Goal: Information Seeking & Learning: Learn about a topic

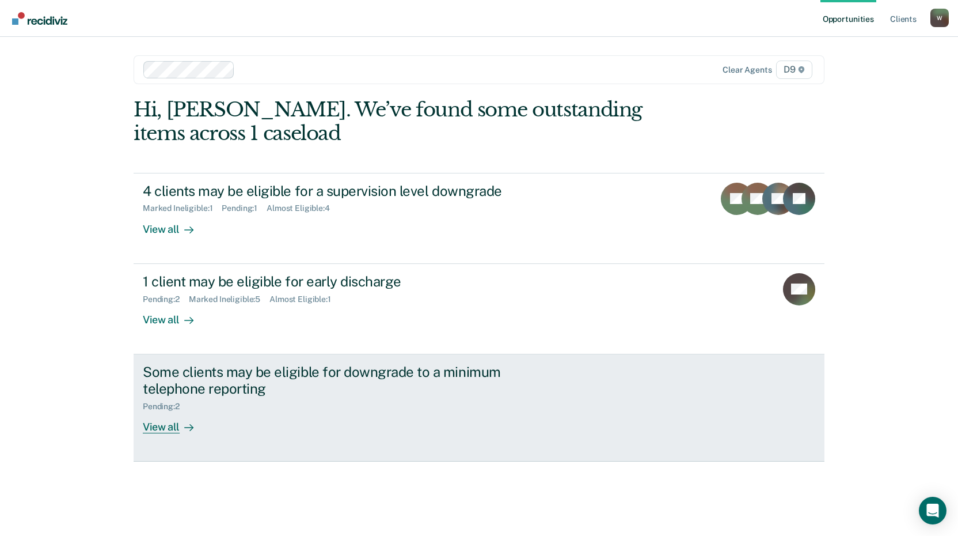
click at [375, 389] on div "Some clients may be eligible for downgrade to a minimum telephone reporting" at bounding box center [345, 379] width 404 height 33
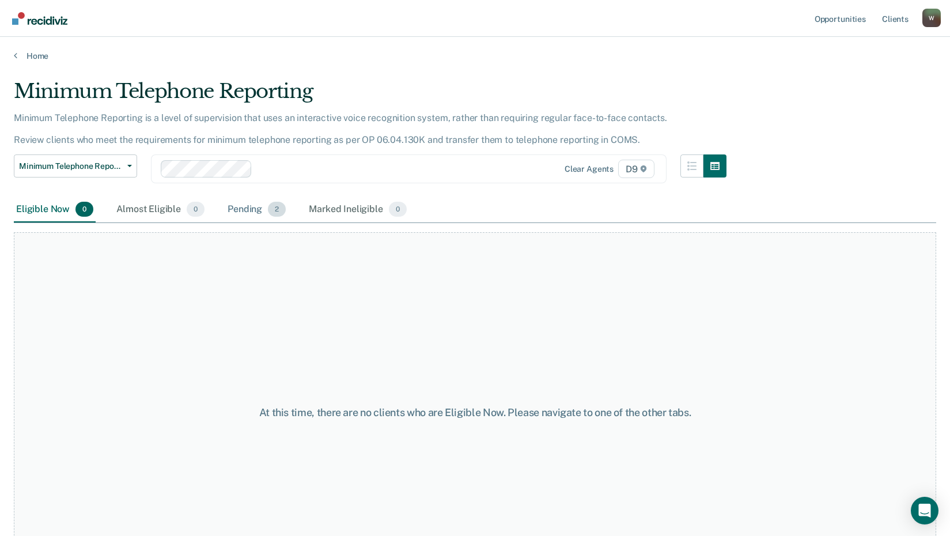
click at [257, 210] on div "Pending 2" at bounding box center [256, 209] width 63 height 25
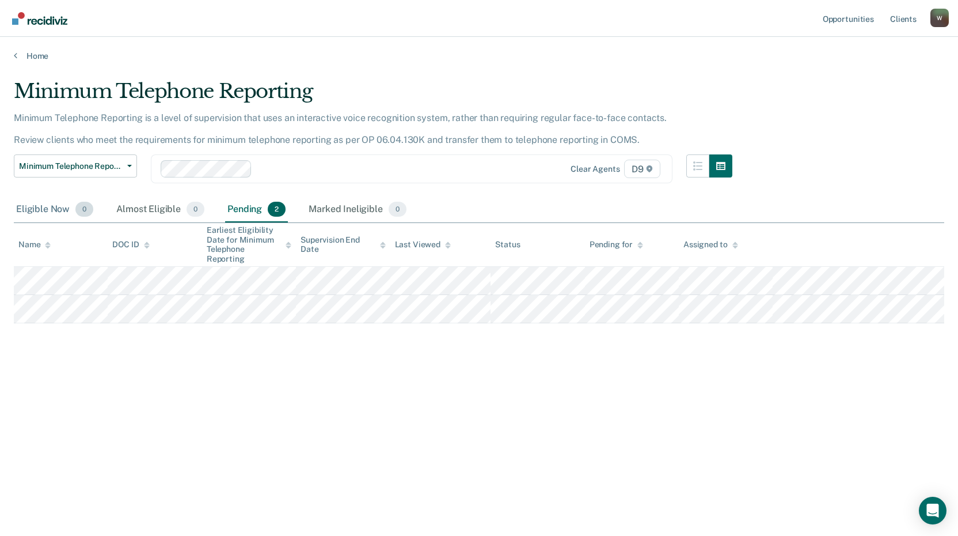
click at [45, 214] on div "Eligible Now 0" at bounding box center [55, 209] width 82 height 25
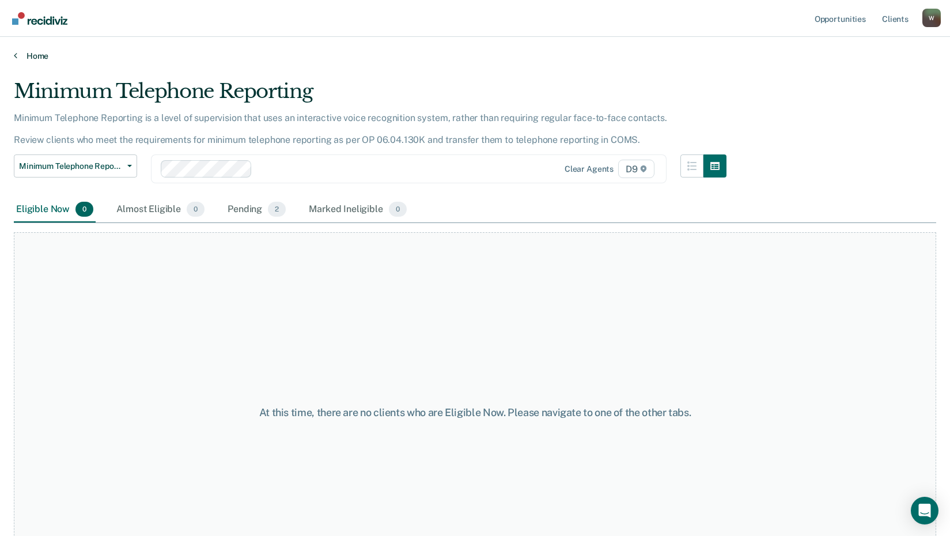
click at [25, 55] on link "Home" at bounding box center [475, 56] width 922 height 10
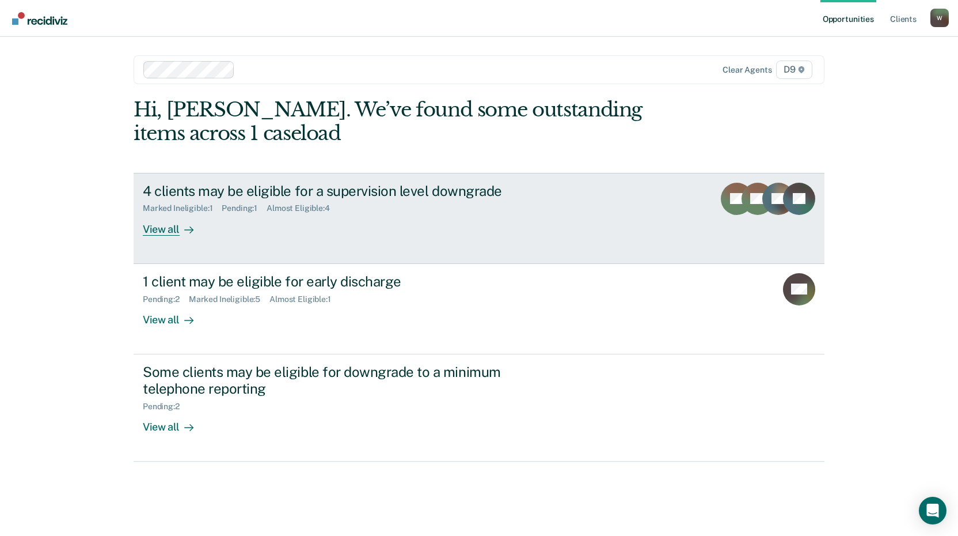
click at [389, 204] on div "Marked Ineligible : 1 Pending : 1 Almost Eligible : 4" at bounding box center [345, 206] width 404 height 14
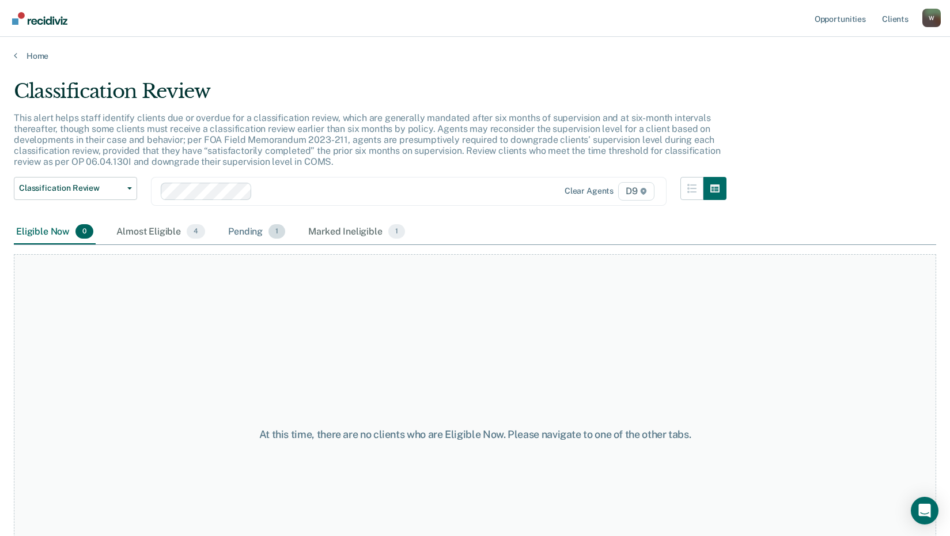
click at [240, 218] on div "Classification Review Classification Review Early Discharge Minimum Telephone R…" at bounding box center [370, 198] width 712 height 43
click at [241, 224] on div "Pending 1" at bounding box center [257, 231] width 62 height 25
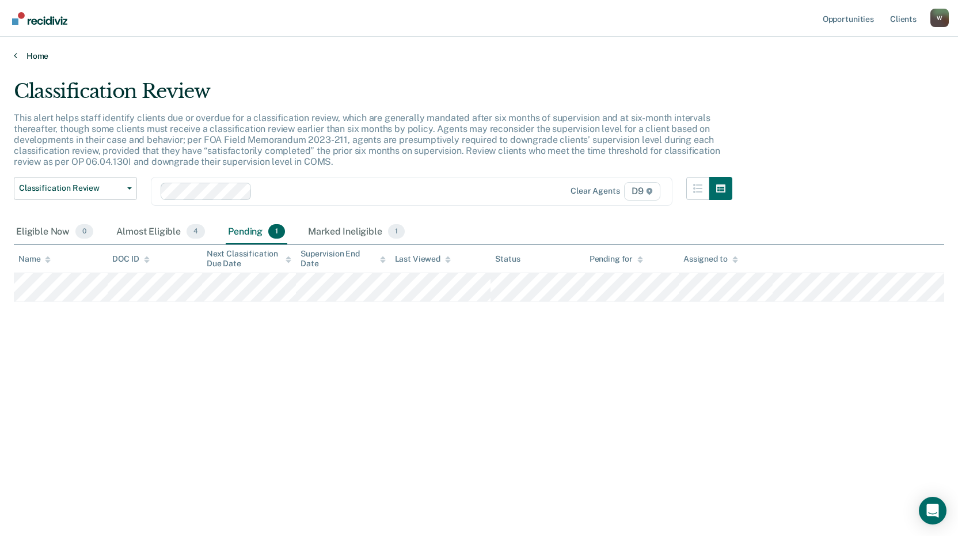
click at [28, 58] on link "Home" at bounding box center [479, 56] width 931 height 10
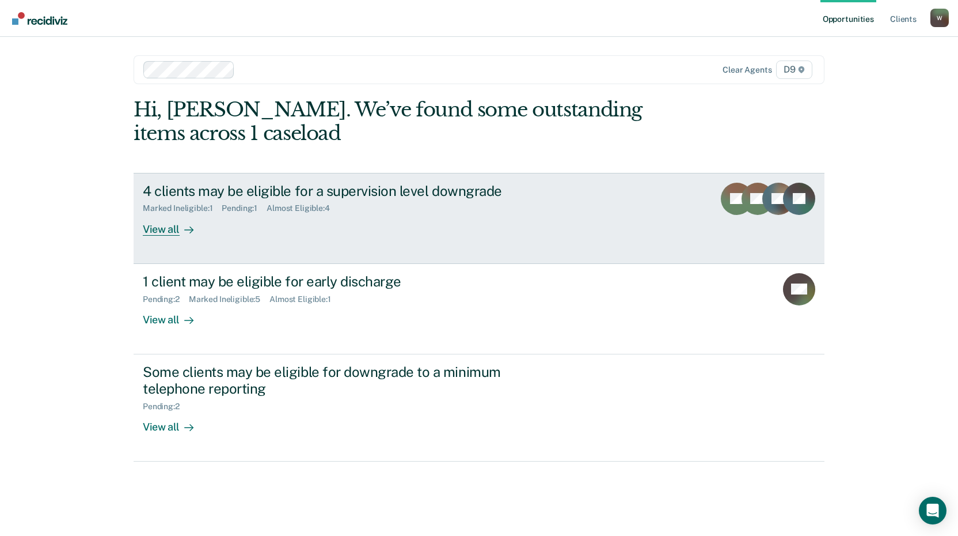
click at [431, 222] on div "4 clients may be eligible for a supervision level downgrade Marked Ineligible :…" at bounding box center [359, 209] width 432 height 53
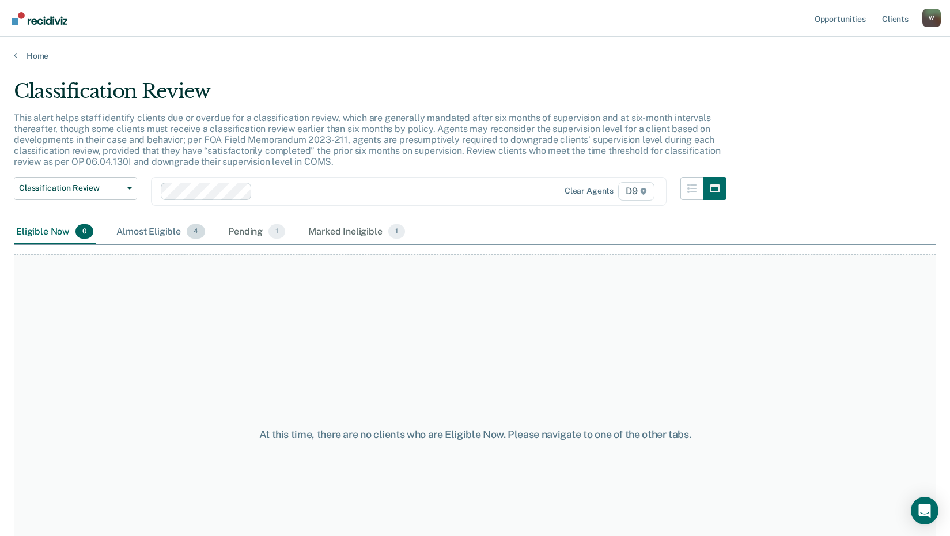
click at [149, 233] on div "Almost Eligible 4" at bounding box center [160, 231] width 93 height 25
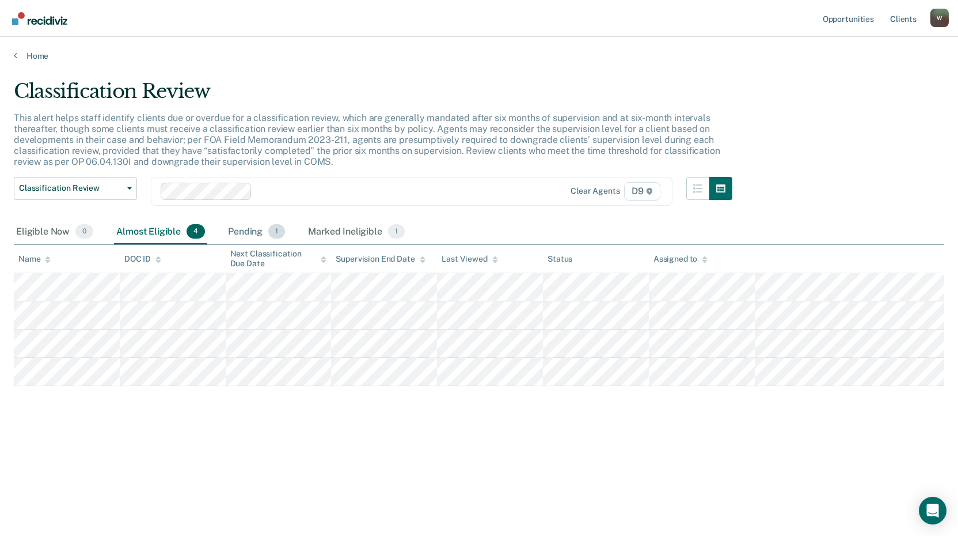
click at [238, 237] on div "Pending 1" at bounding box center [257, 231] width 62 height 25
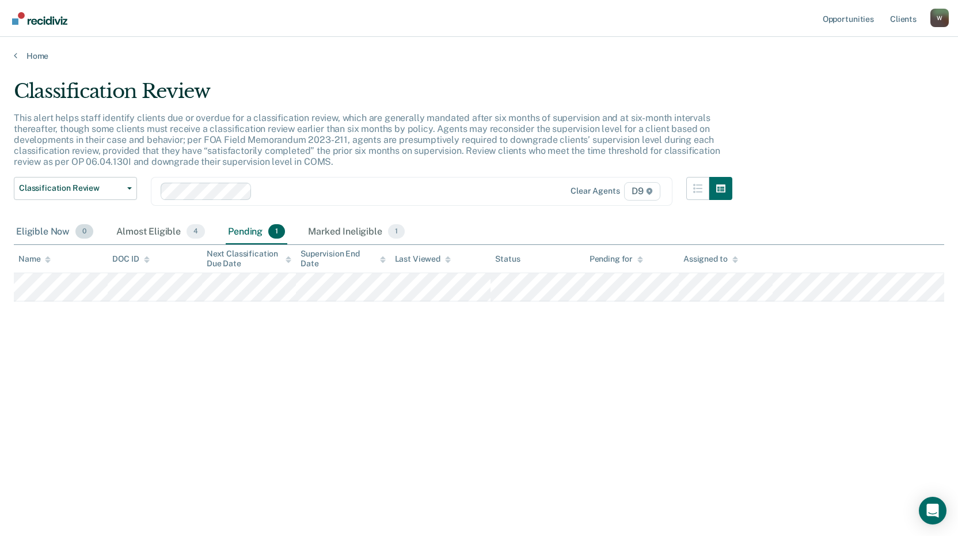
click at [40, 237] on div "Eligible Now 0" at bounding box center [55, 231] width 82 height 25
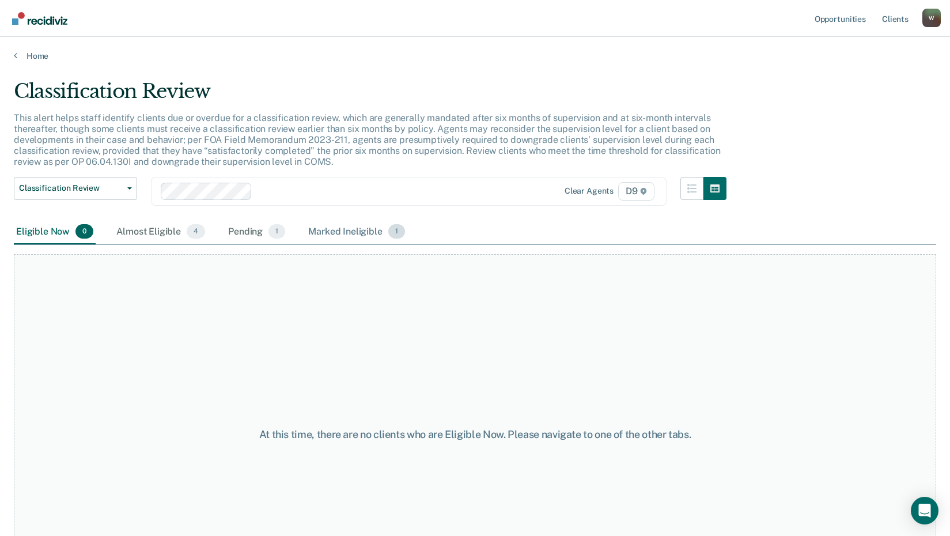
click at [366, 231] on div "Marked Ineligible 1" at bounding box center [356, 231] width 101 height 25
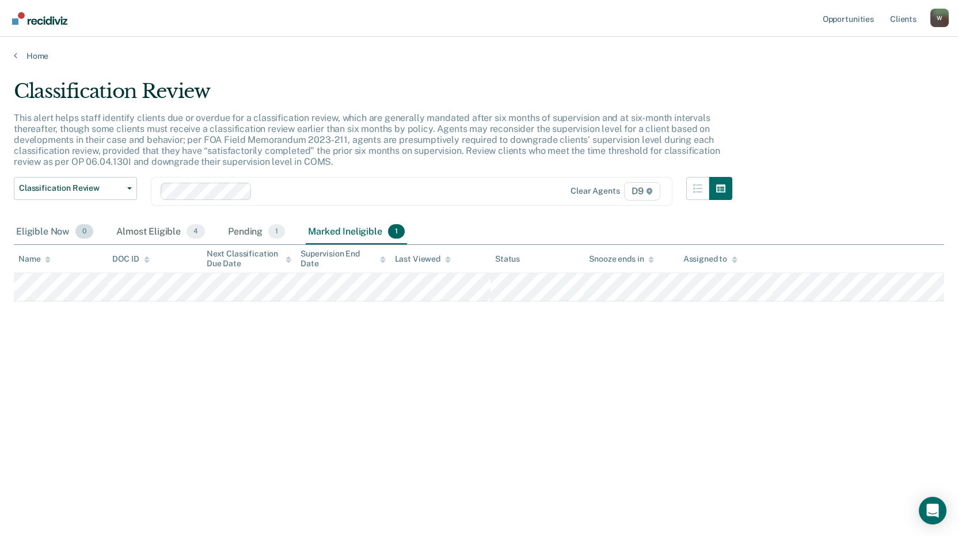
click at [41, 235] on div "Eligible Now 0" at bounding box center [55, 231] width 82 height 25
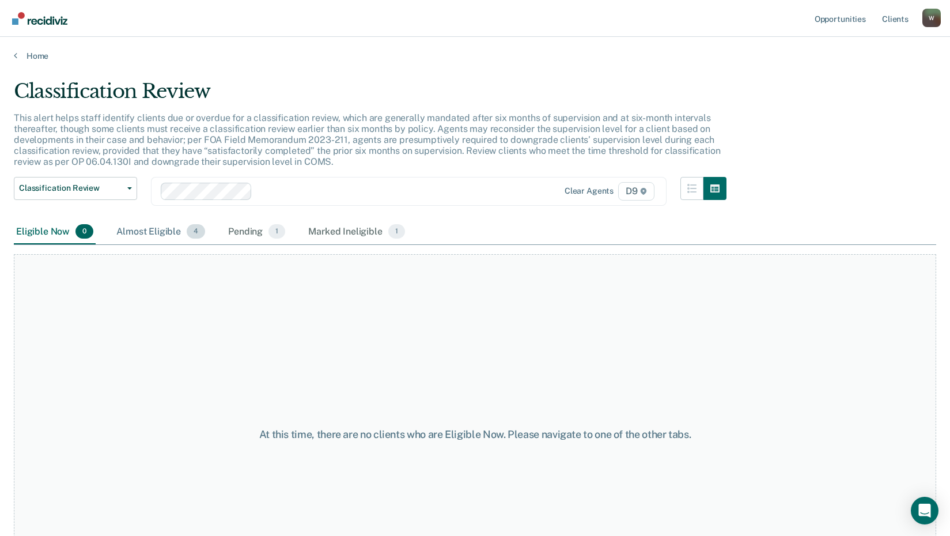
click at [141, 226] on div "Almost Eligible 4" at bounding box center [160, 231] width 93 height 25
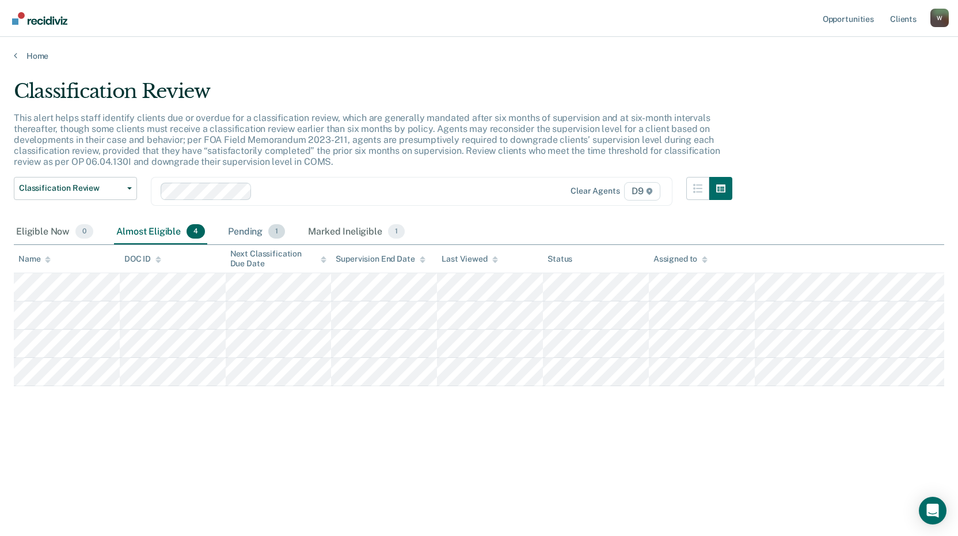
click at [254, 230] on div "Pending 1" at bounding box center [257, 231] width 62 height 25
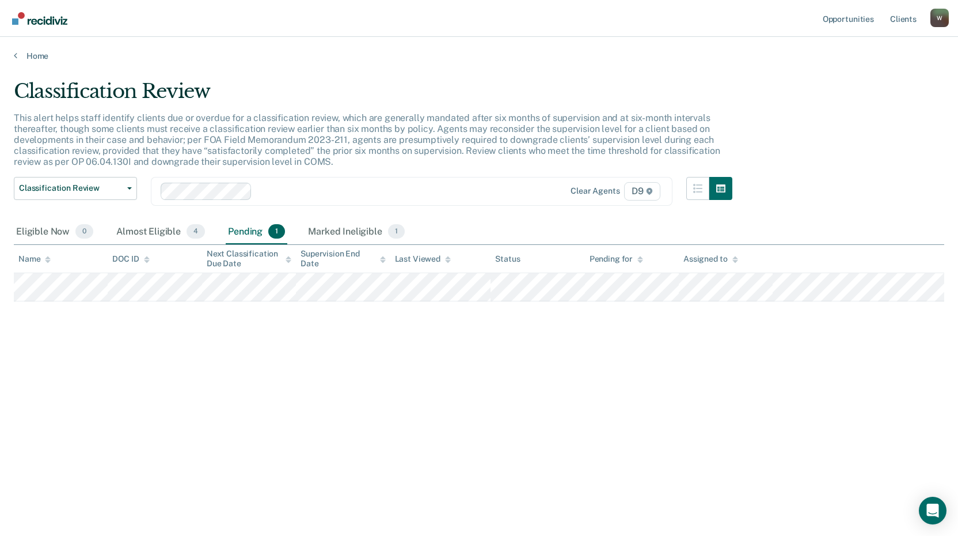
click at [24, 61] on main "Classification Review This alert helps staff identify clients due or overdue fo…" at bounding box center [479, 296] width 958 height 471
click at [27, 59] on link "Home" at bounding box center [479, 56] width 931 height 10
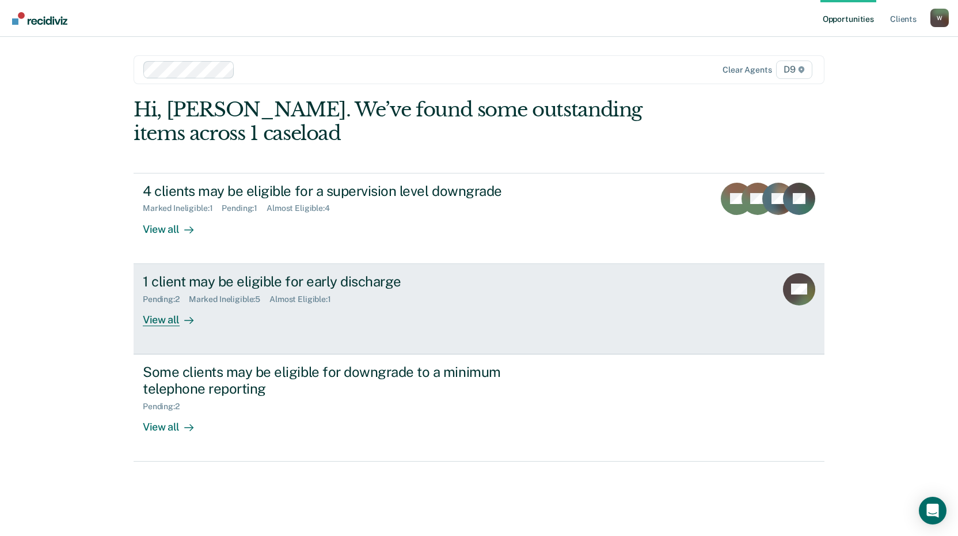
click at [415, 306] on div "1 client may be eligible for early discharge Pending : 2 Marked Ineligible : 5 …" at bounding box center [359, 299] width 432 height 53
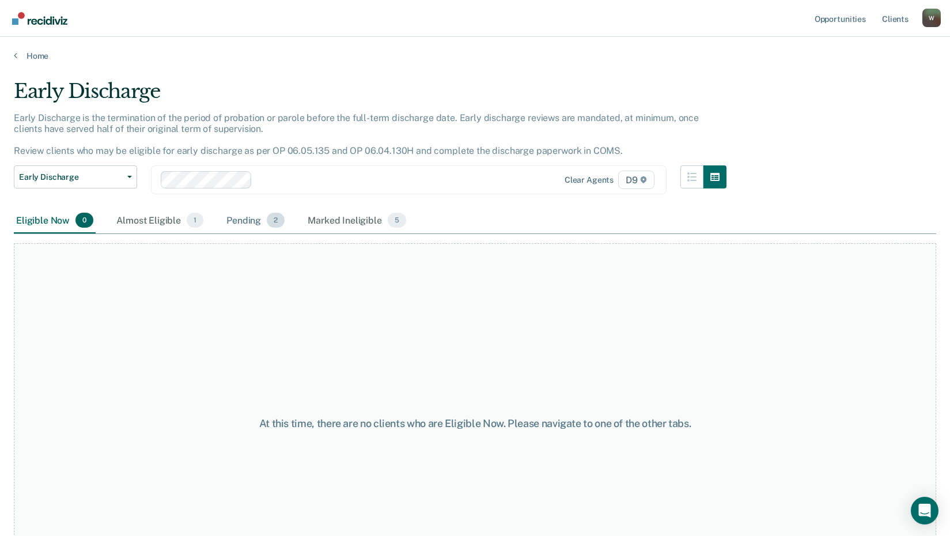
click at [247, 221] on div "Pending 2" at bounding box center [255, 220] width 63 height 25
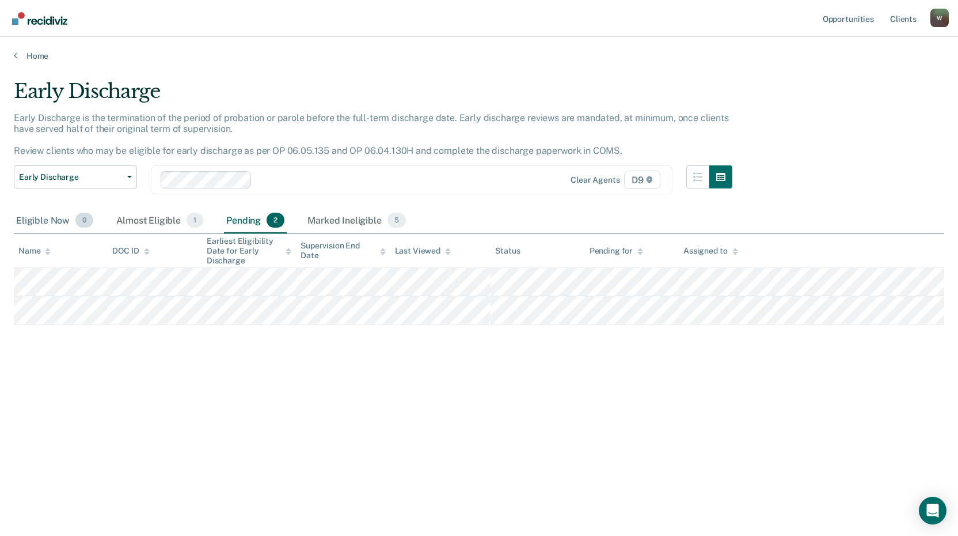
click at [14, 229] on div "Eligible Now 0" at bounding box center [55, 220] width 82 height 25
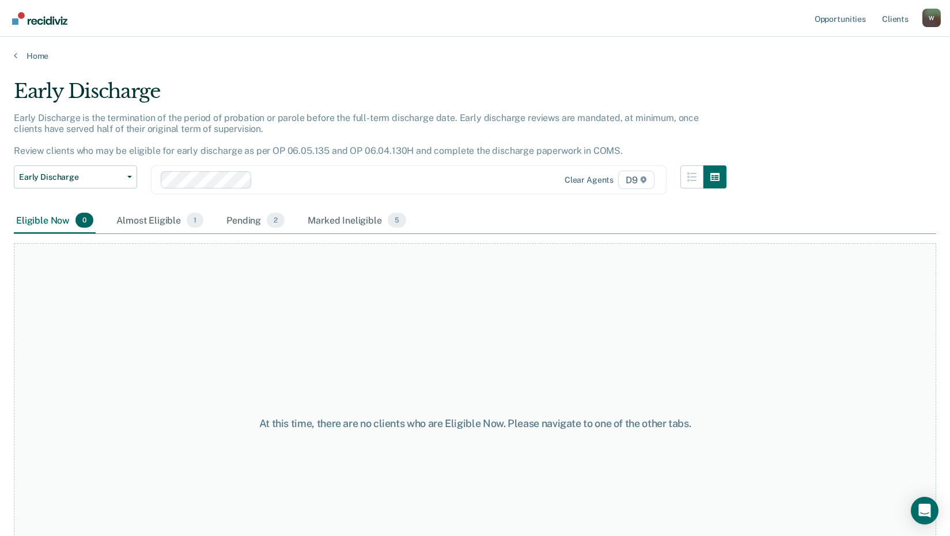
drag, startPoint x: 51, startPoint y: 63, endPoint x: 45, endPoint y: 62, distance: 6.4
click at [51, 63] on main "Early Discharge Early Discharge is the termination of the period of probation o…" at bounding box center [475, 296] width 950 height 471
click at [40, 61] on main "Early Discharge Early Discharge is the termination of the period of probation o…" at bounding box center [475, 296] width 950 height 471
click at [36, 54] on link "Home" at bounding box center [475, 56] width 922 height 10
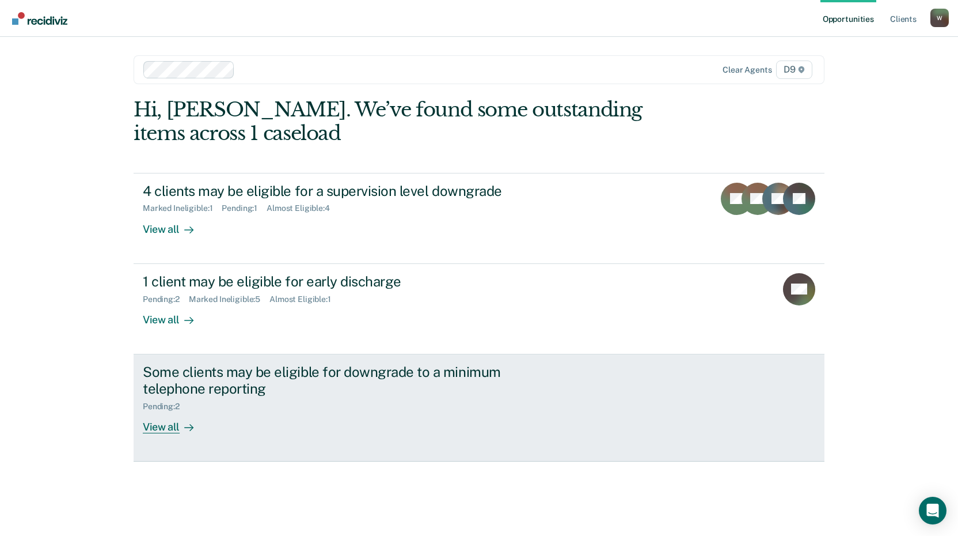
click at [284, 388] on div "Some clients may be eligible for downgrade to a minimum telephone reporting" at bounding box center [345, 379] width 404 height 33
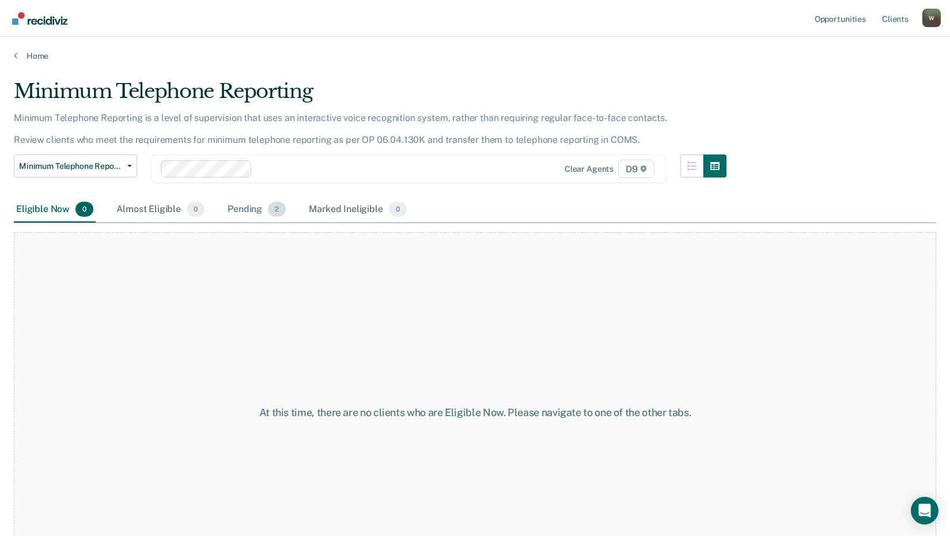
click at [253, 213] on div "Pending 2" at bounding box center [256, 209] width 63 height 25
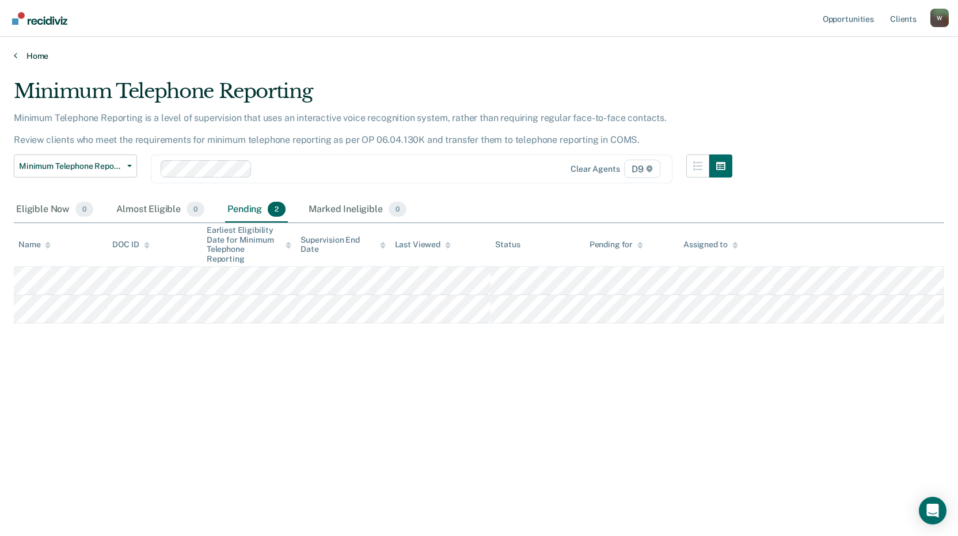
click at [39, 59] on link "Home" at bounding box center [479, 56] width 931 height 10
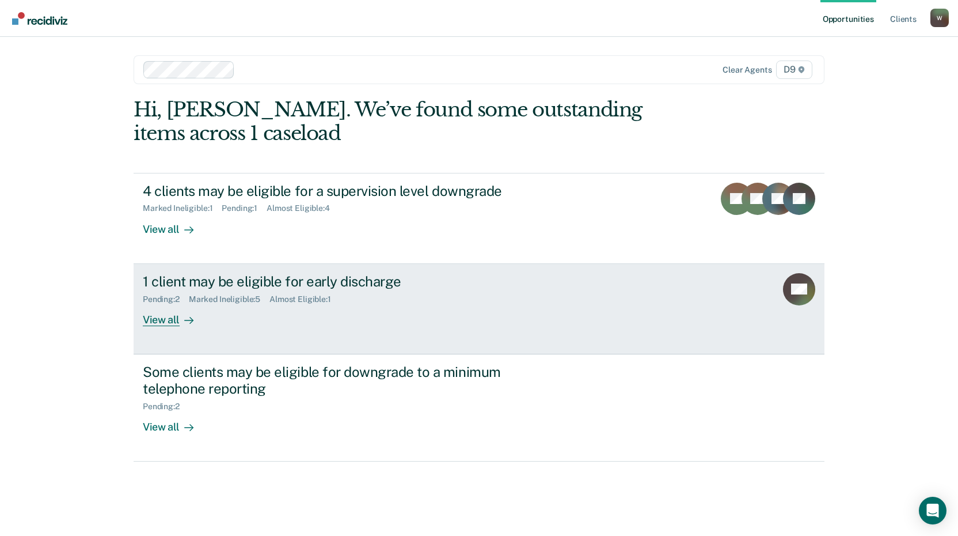
click at [306, 302] on div "Almost Eligible : 1" at bounding box center [305, 299] width 71 height 10
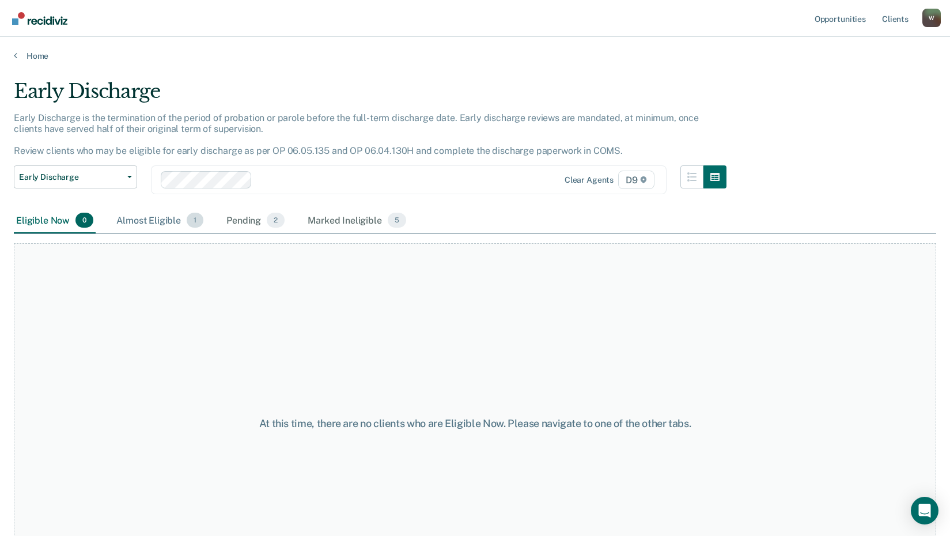
click at [162, 225] on div "Almost Eligible 1" at bounding box center [160, 220] width 92 height 25
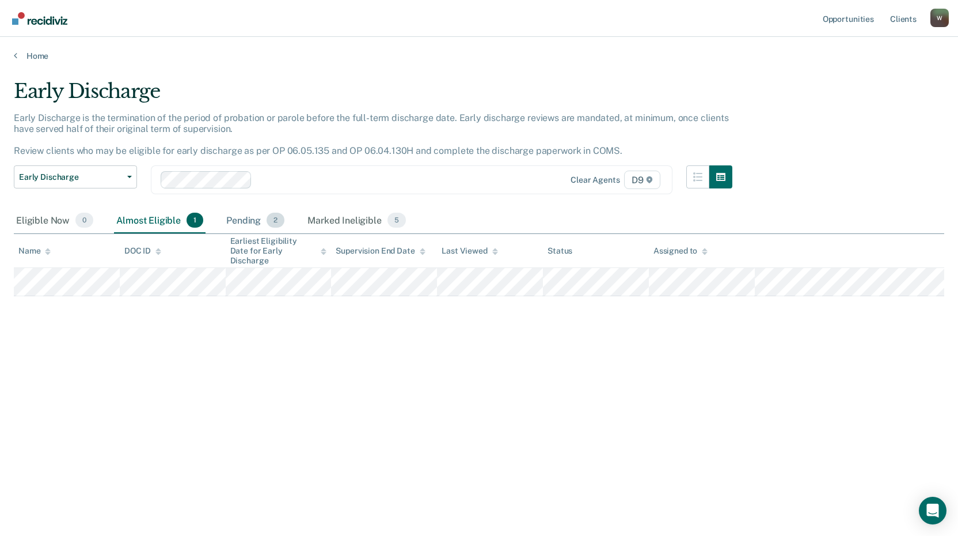
click at [248, 225] on div "Pending 2" at bounding box center [255, 220] width 63 height 25
